Goal: Find specific page/section: Find specific page/section

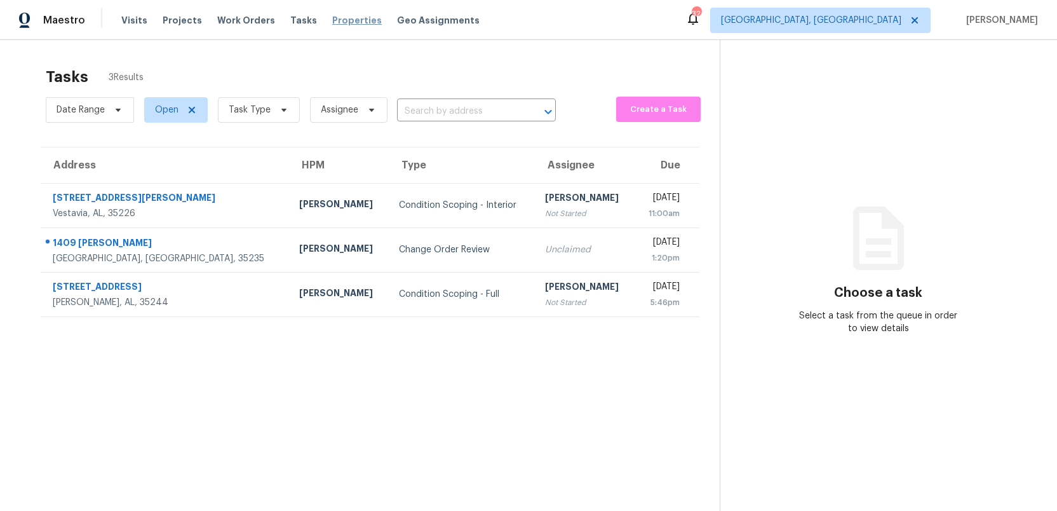
click at [332, 21] on span "Properties" at bounding box center [357, 20] width 50 height 13
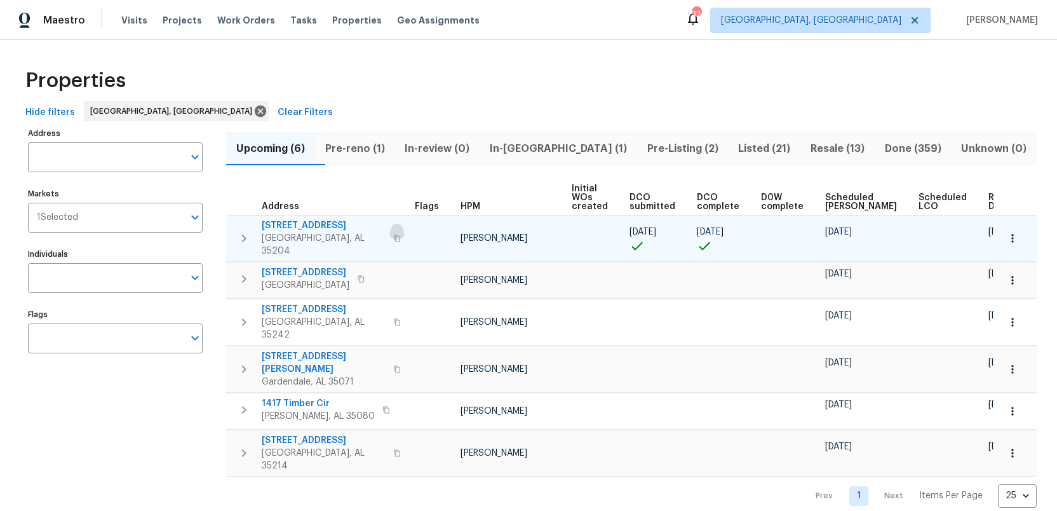
click at [393, 234] on icon "button" at bounding box center [397, 238] width 8 height 8
